Goal: Information Seeking & Learning: Find specific page/section

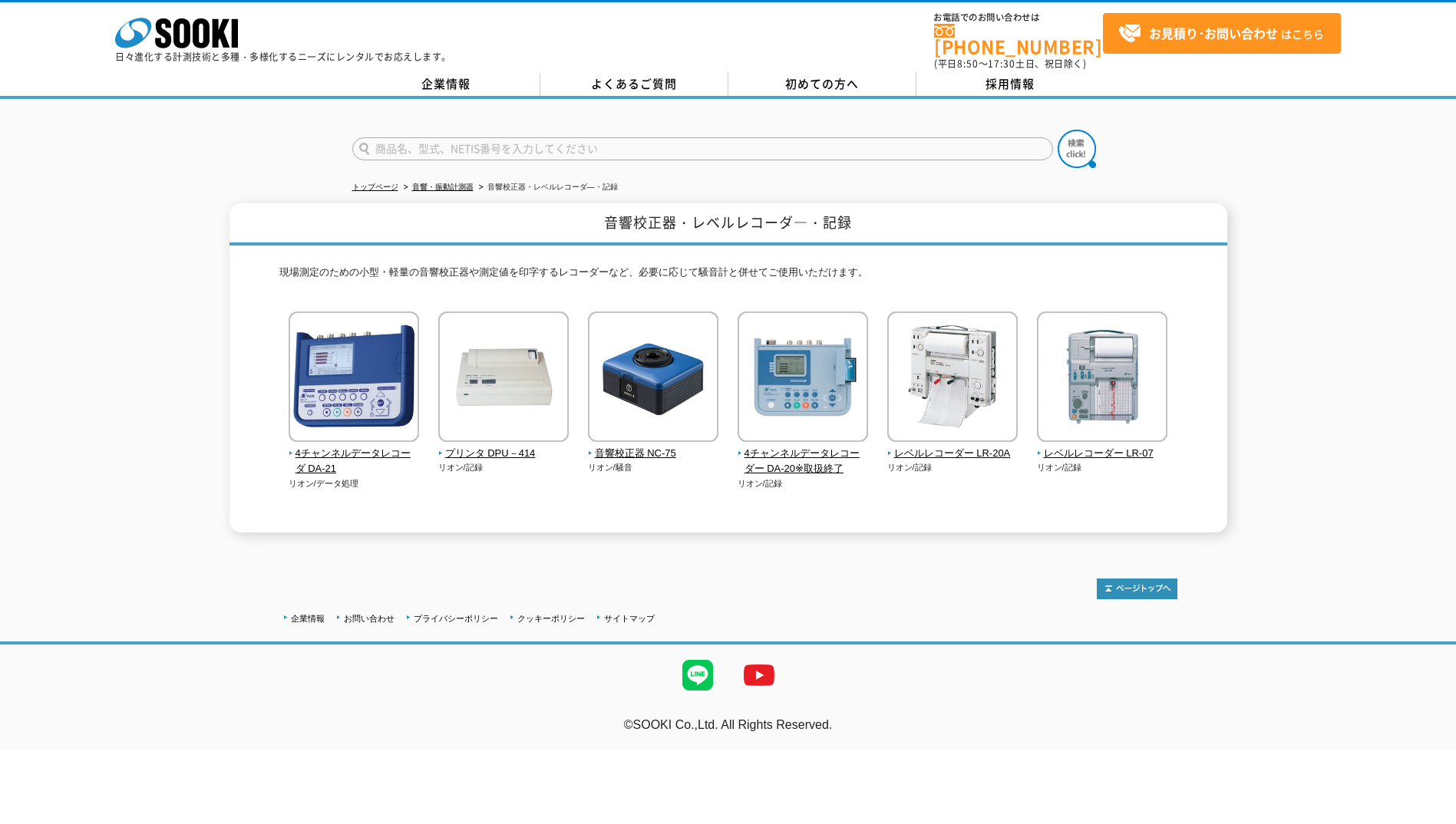
click at [530, 142] on input "text" at bounding box center [703, 149] width 701 height 23
type input "インテンシティ"
click at [1057, 129] on button at bounding box center [1076, 148] width 38 height 38
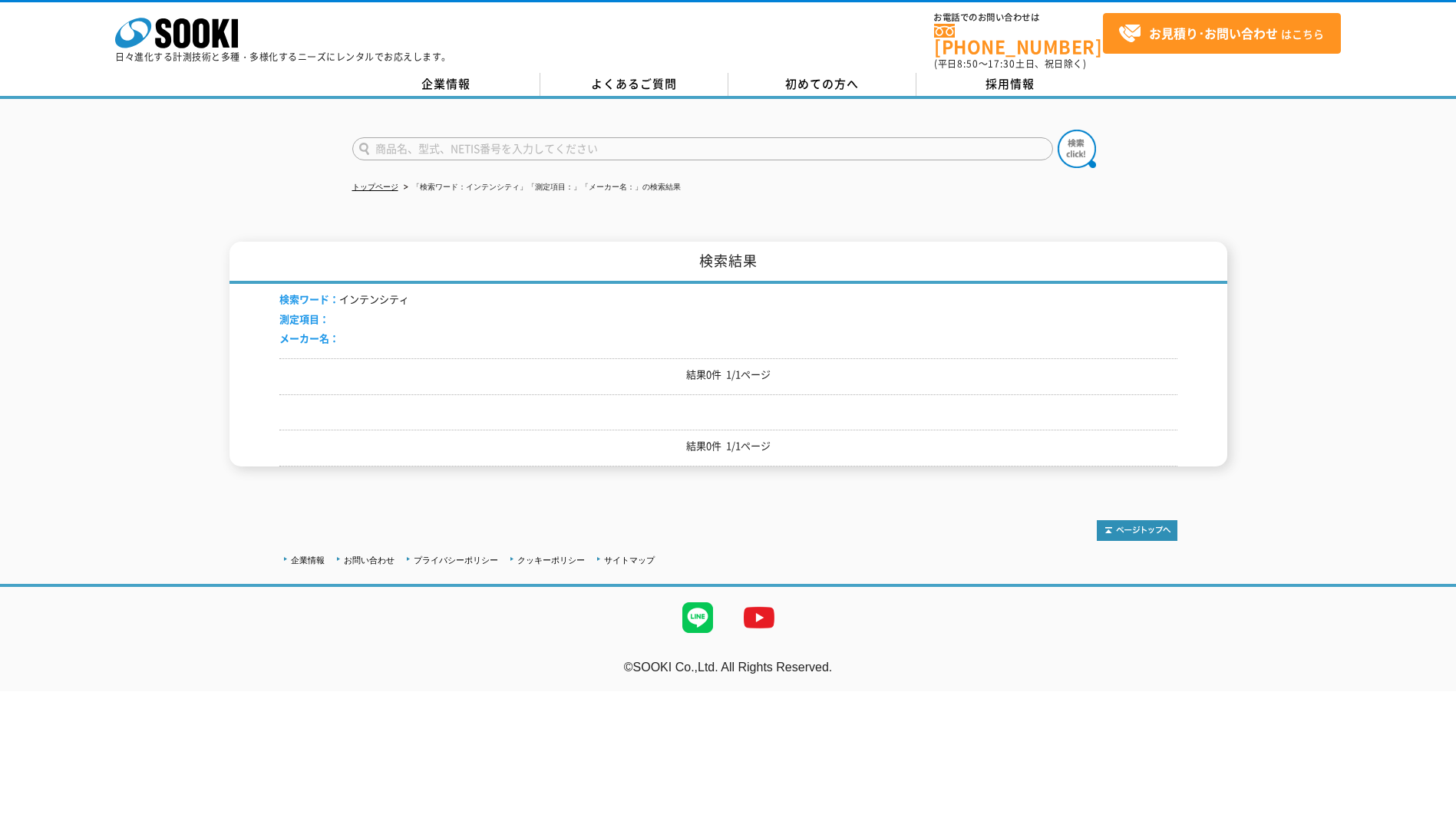
click at [414, 342] on div "検索ワード： インテンシティ 測定項目： メーカー名：" at bounding box center [728, 321] width 898 height 74
click at [399, 137] on input "text" at bounding box center [703, 149] width 701 height 23
type input "インテンシティプローブ"
click at [1057, 129] on button at bounding box center [1076, 148] width 38 height 38
drag, startPoint x: 0, startPoint y: 0, endPoint x: 400, endPoint y: 136, distance: 422.5
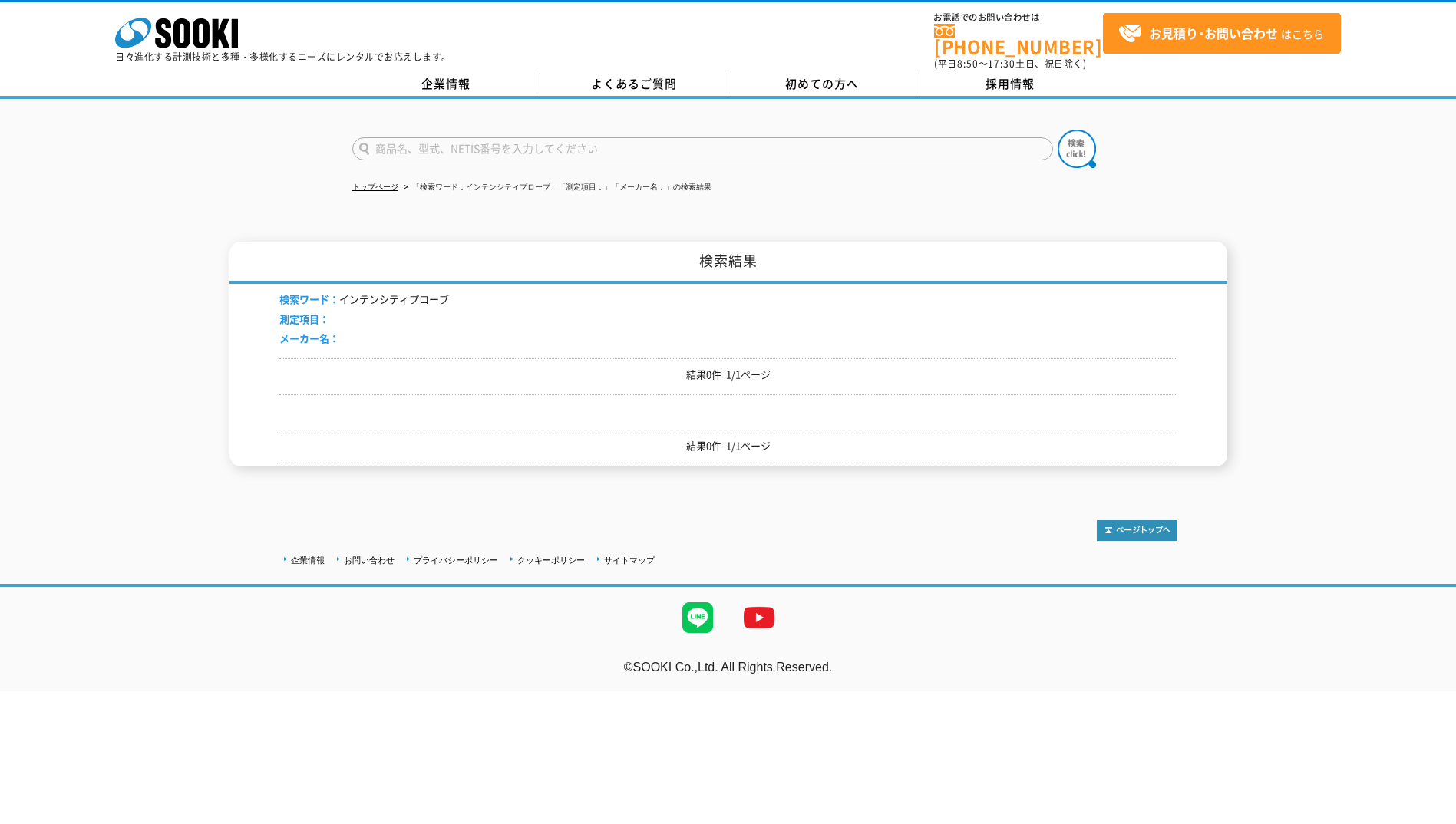
click at [400, 137] on input "text" at bounding box center [703, 149] width 701 height 23
type input "プローブ"
click at [1067, 139] on img at bounding box center [1076, 148] width 38 height 38
